Goal: Use online tool/utility

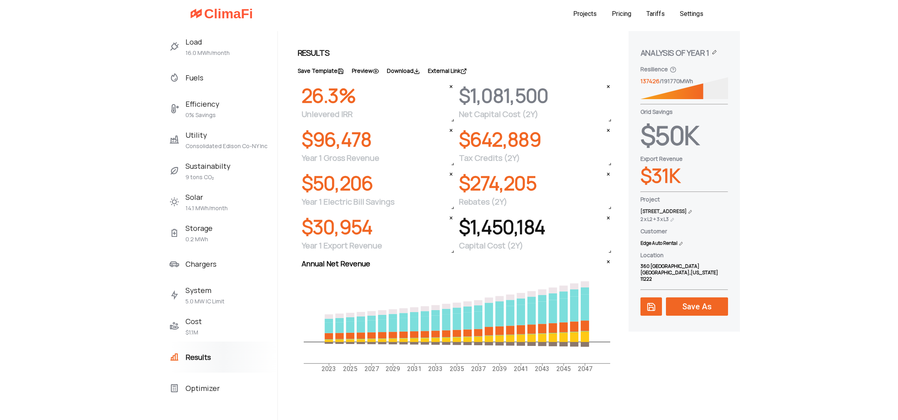
click at [210, 46] on span "Load" at bounding box center [207, 41] width 44 height 13
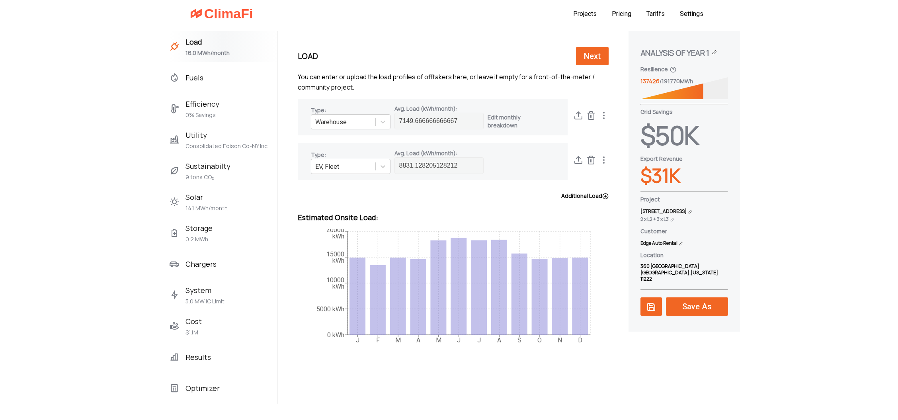
click at [185, 356] on span "Results" at bounding box center [197, 357] width 25 height 13
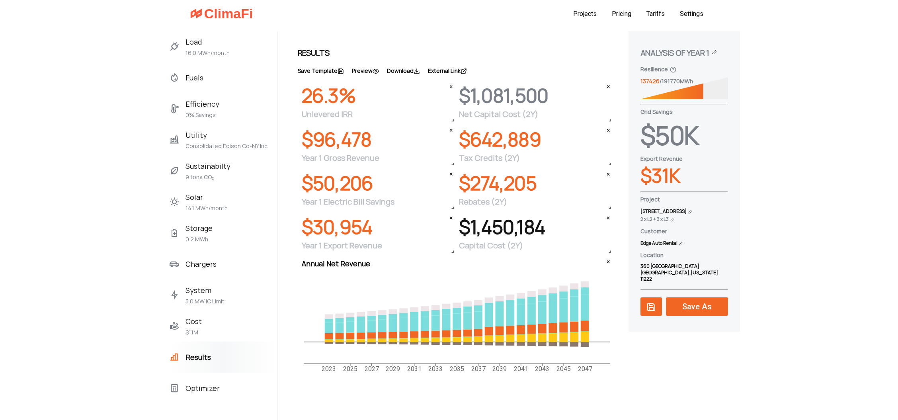
click at [218, 42] on span "Load" at bounding box center [207, 41] width 44 height 13
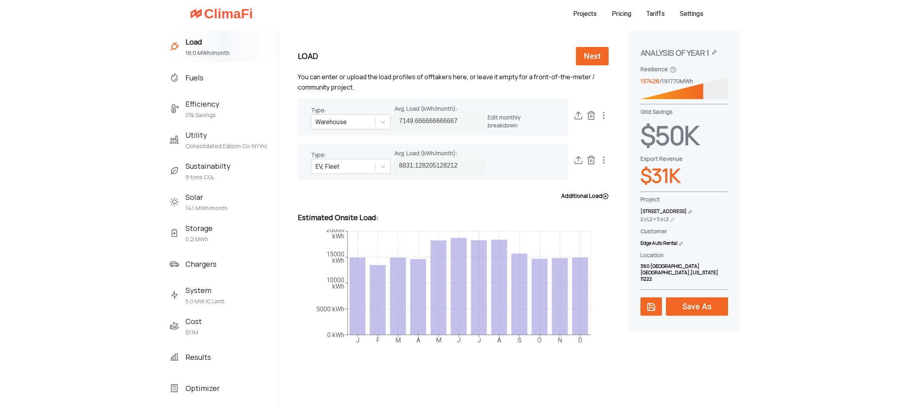
click at [220, 78] on div "Fuels" at bounding box center [223, 77] width 108 height 31
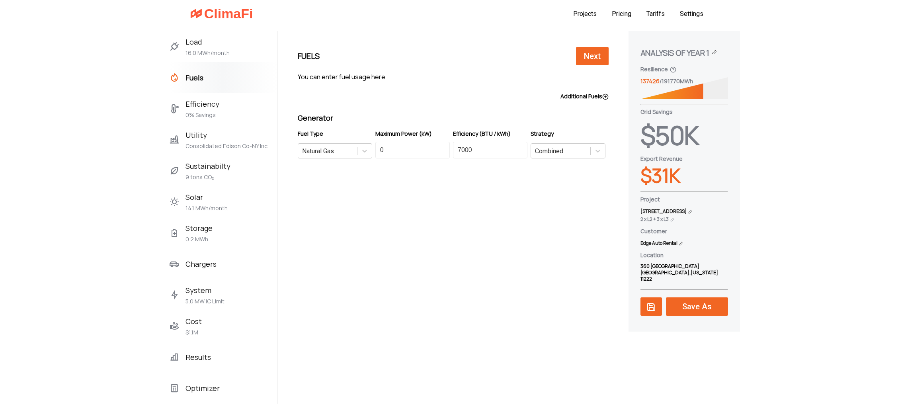
click at [204, 103] on span "Efficiency" at bounding box center [202, 103] width 34 height 13
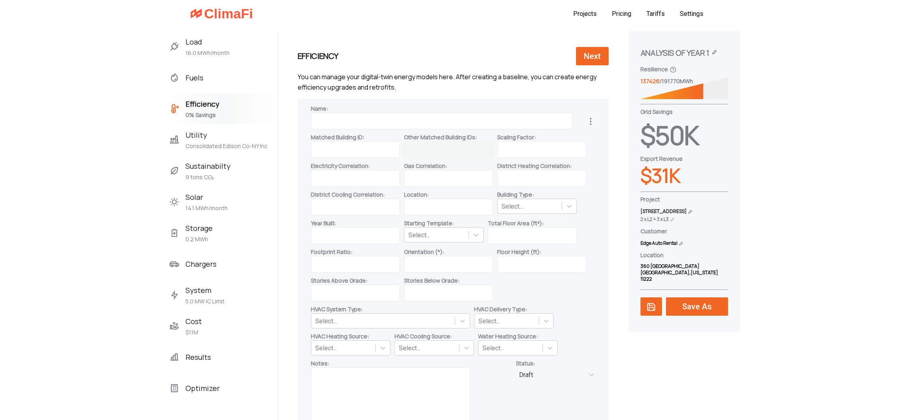
click at [220, 145] on span "Consolidated Edison Co-NY Inc" at bounding box center [226, 146] width 82 height 10
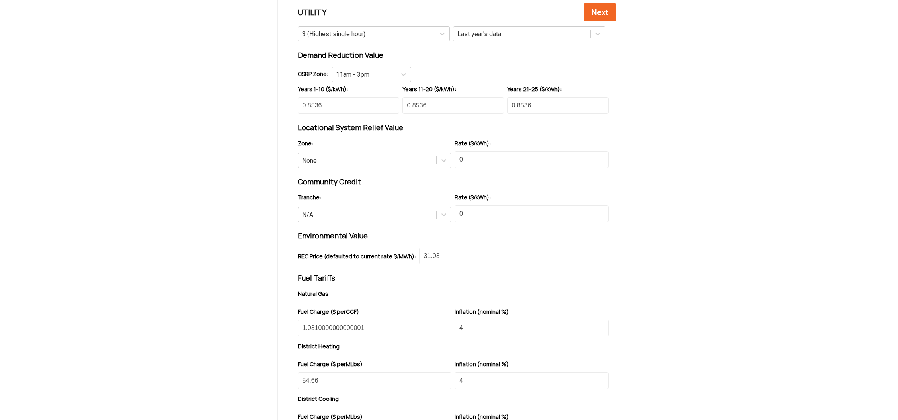
scroll to position [789, 0]
